Goal: Task Accomplishment & Management: Complete application form

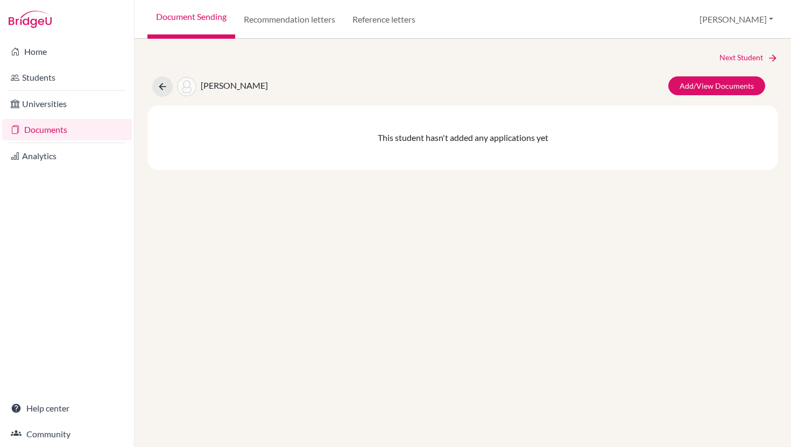
click at [46, 130] on link "Documents" at bounding box center [67, 130] width 130 height 22
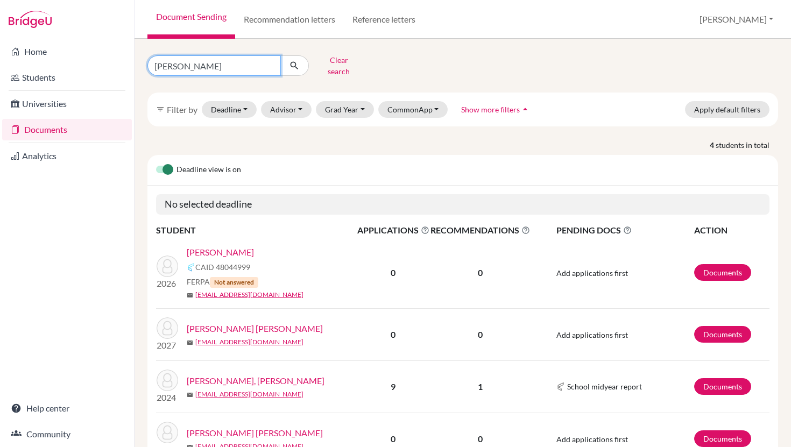
drag, startPoint x: 192, startPoint y: 64, endPoint x: 149, endPoint y: 63, distance: 42.5
click at [149, 64] on input "[PERSON_NAME]" at bounding box center [213, 65] width 133 height 20
type input "[PERSON_NAME]"
click button "submit" at bounding box center [294, 65] width 29 height 20
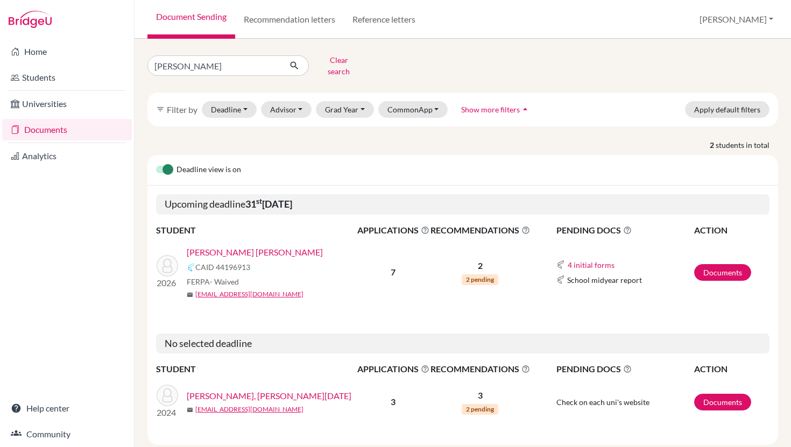
click at [265, 246] on link "[PERSON_NAME] [PERSON_NAME]" at bounding box center [255, 252] width 136 height 13
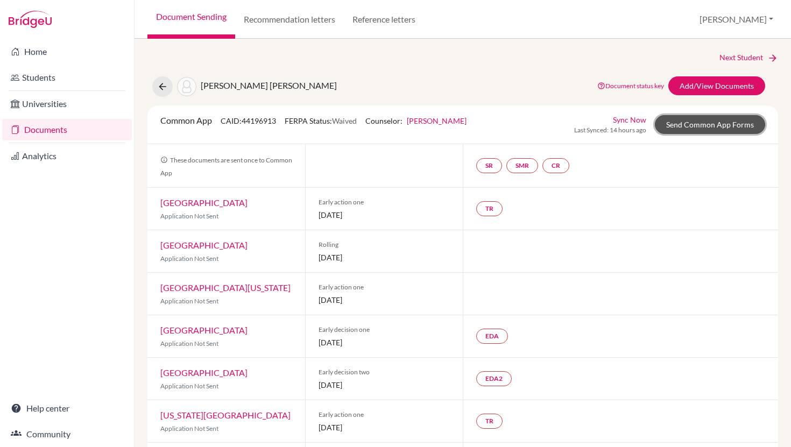
click at [702, 122] on link "Send Common App Forms" at bounding box center [710, 124] width 110 height 19
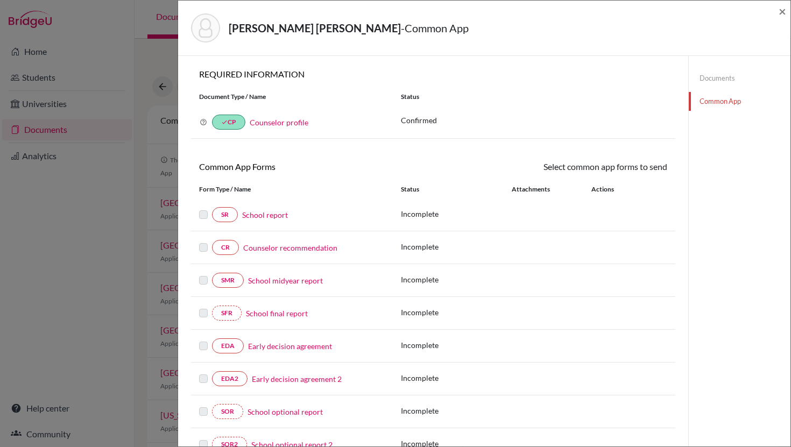
click at [270, 214] on link "School report" at bounding box center [265, 214] width 46 height 11
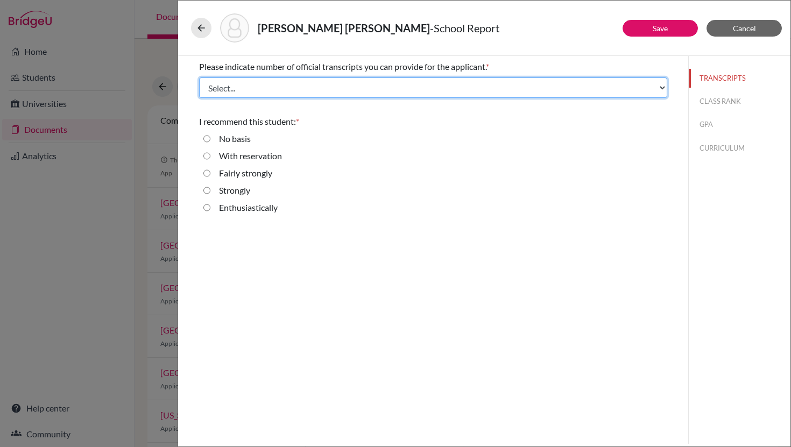
click at [283, 88] on select "Select... 1 2 3 4" at bounding box center [433, 88] width 468 height 20
select select "1"
click at [199, 78] on select "Select... 1 2 3 4" at bounding box center [433, 88] width 468 height 20
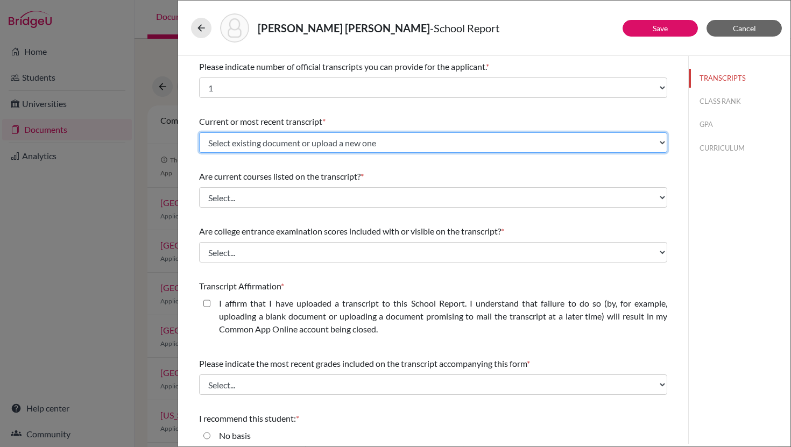
click at [235, 143] on select "Select existing document or upload a new one Initial Transcript Upload New File" at bounding box center [433, 142] width 468 height 20
select select "656754"
click at [199, 132] on select "Select existing document or upload a new one Initial Transcript Upload New File" at bounding box center [433, 142] width 468 height 20
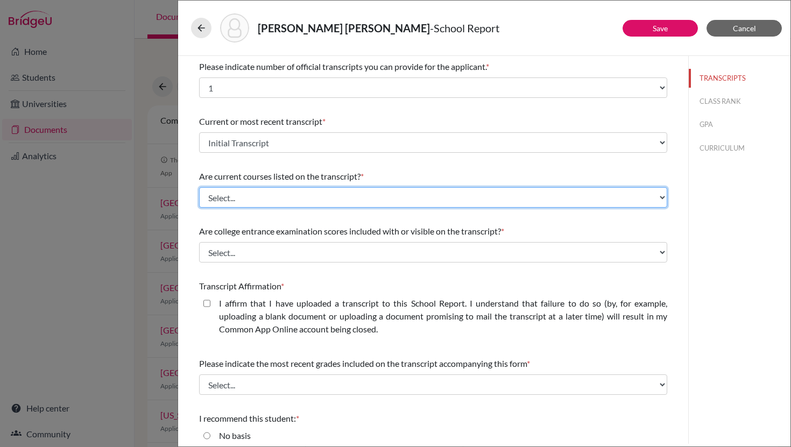
click at [237, 196] on select "Select... Yes No" at bounding box center [433, 197] width 468 height 20
select select "1"
click at [199, 187] on select "Select... Yes No" at bounding box center [433, 197] width 468 height 20
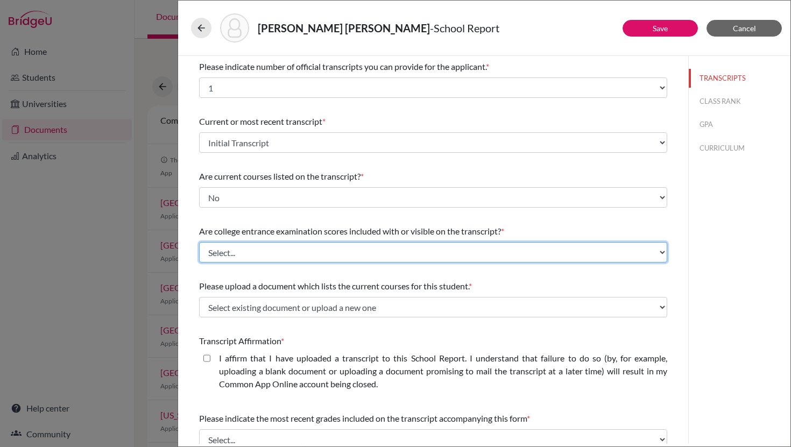
click at [235, 247] on select "Select... Yes No" at bounding box center [433, 252] width 468 height 20
select select "1"
click at [199, 242] on select "Select... Yes No" at bounding box center [433, 252] width 468 height 20
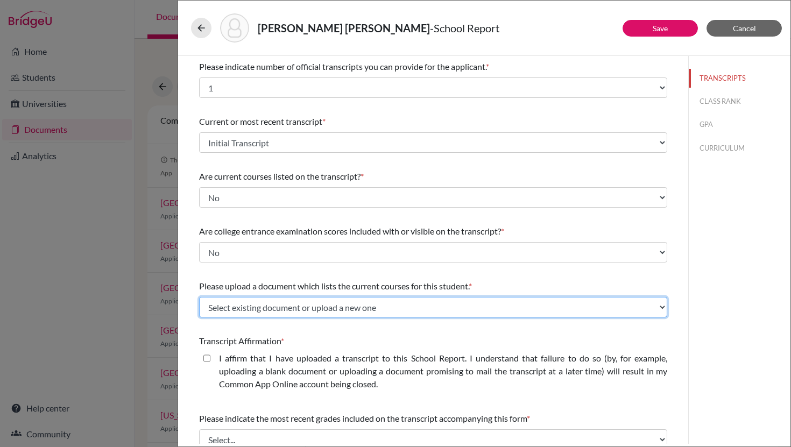
click at [238, 313] on select "Select existing document or upload a new one 12th Grade Courses Upload New File" at bounding box center [433, 307] width 468 height 20
select select "669322"
click at [199, 297] on select "Select existing document or upload a new one 12th Grade Courses Upload New File" at bounding box center [433, 307] width 468 height 20
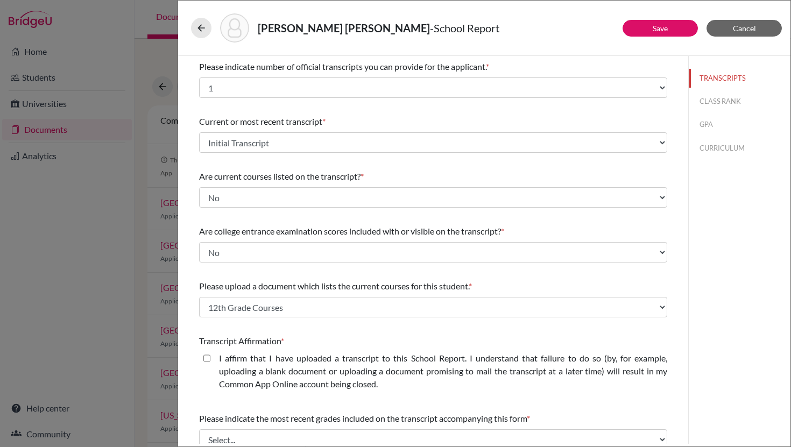
click at [208, 355] on closed\ "I affirm that I have uploaded a transcript to this School Report. I understand …" at bounding box center [206, 358] width 7 height 13
checkbox closed\ "true"
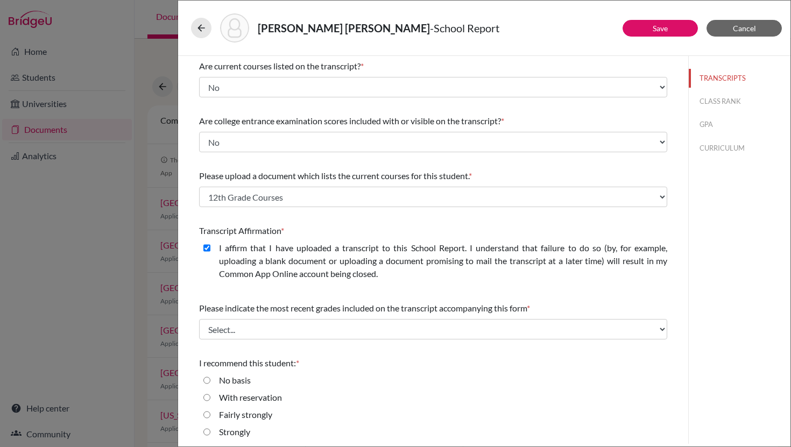
scroll to position [131, 0]
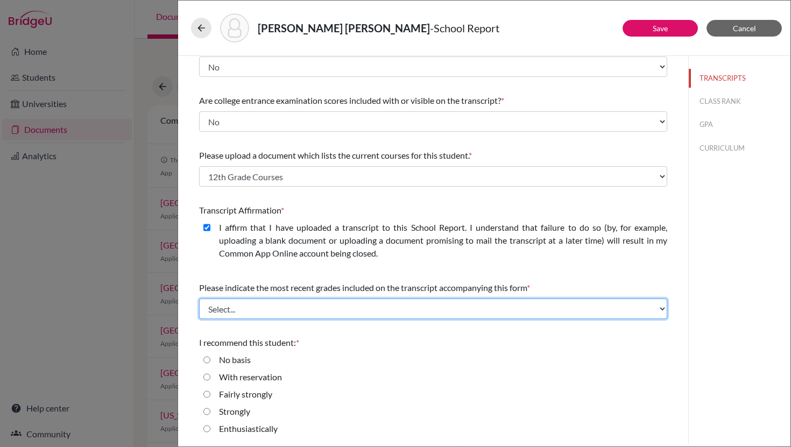
click at [233, 301] on select "Select... Final junior year grades 1st Quarter senior year grades 2nd Quarter/1…" at bounding box center [433, 309] width 468 height 20
select select "0"
click at [199, 299] on select "Select... Final junior year grades 1st Quarter senior year grades 2nd Quarter/1…" at bounding box center [433, 309] width 468 height 20
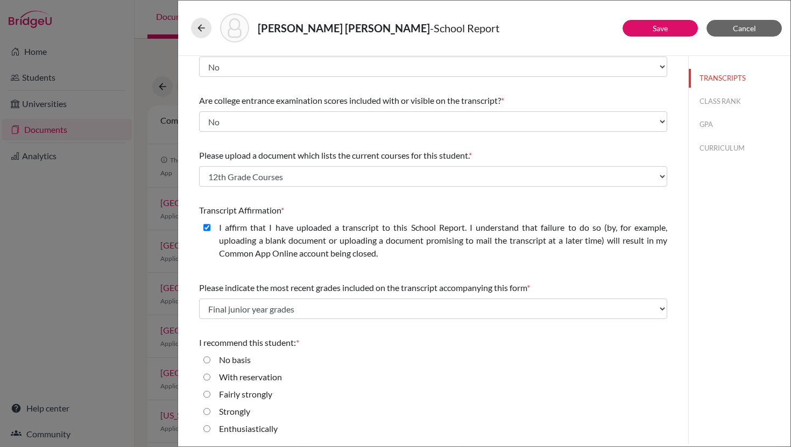
click at [205, 427] on input "Enthusiastically" at bounding box center [206, 429] width 7 height 13
radio input "true"
click at [707, 99] on button "CLASS RANK" at bounding box center [740, 101] width 102 height 19
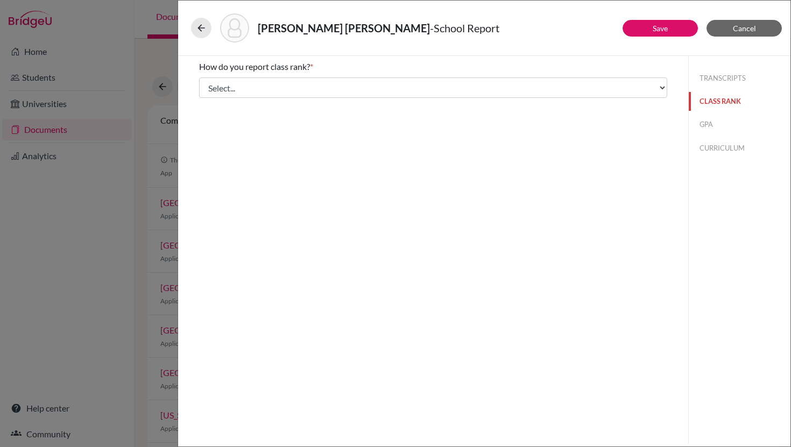
scroll to position [0, 0]
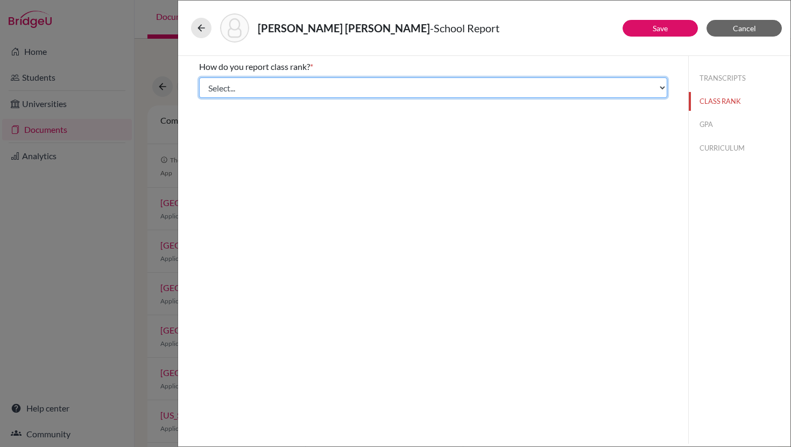
click at [468, 88] on select "Select... Exact Decile Quintile Quartile None" at bounding box center [433, 88] width 468 height 20
select select "5"
click at [199, 78] on select "Select... Exact Decile Quintile Quartile None" at bounding box center [433, 88] width 468 height 20
click at [387, 80] on select "Select... Exact Decile Quintile Quartile None" at bounding box center [433, 88] width 468 height 20
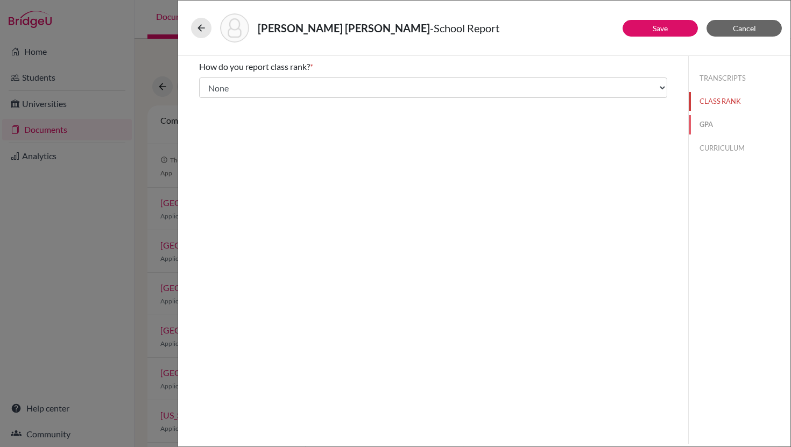
click at [710, 123] on button "GPA" at bounding box center [740, 124] width 102 height 19
click at [639, 32] on button "Save" at bounding box center [660, 28] width 75 height 17
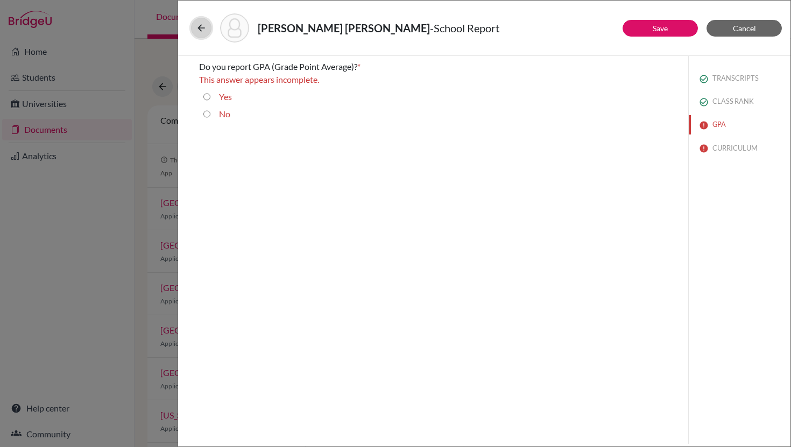
click at [205, 30] on icon at bounding box center [201, 28] width 11 height 11
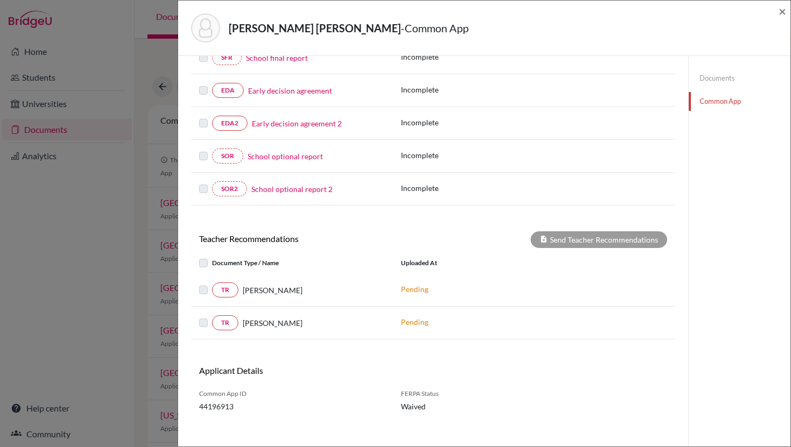
scroll to position [288, 0]
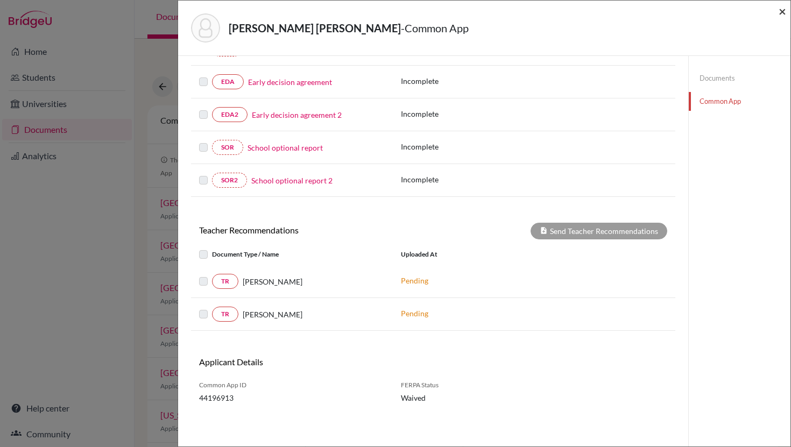
click at [784, 10] on span "×" at bounding box center [783, 11] width 8 height 16
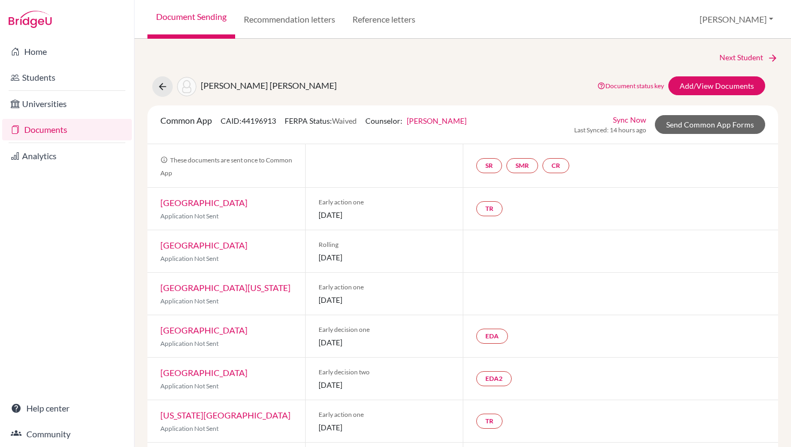
scroll to position [51, 0]
